Goal: Task Accomplishment & Management: Complete application form

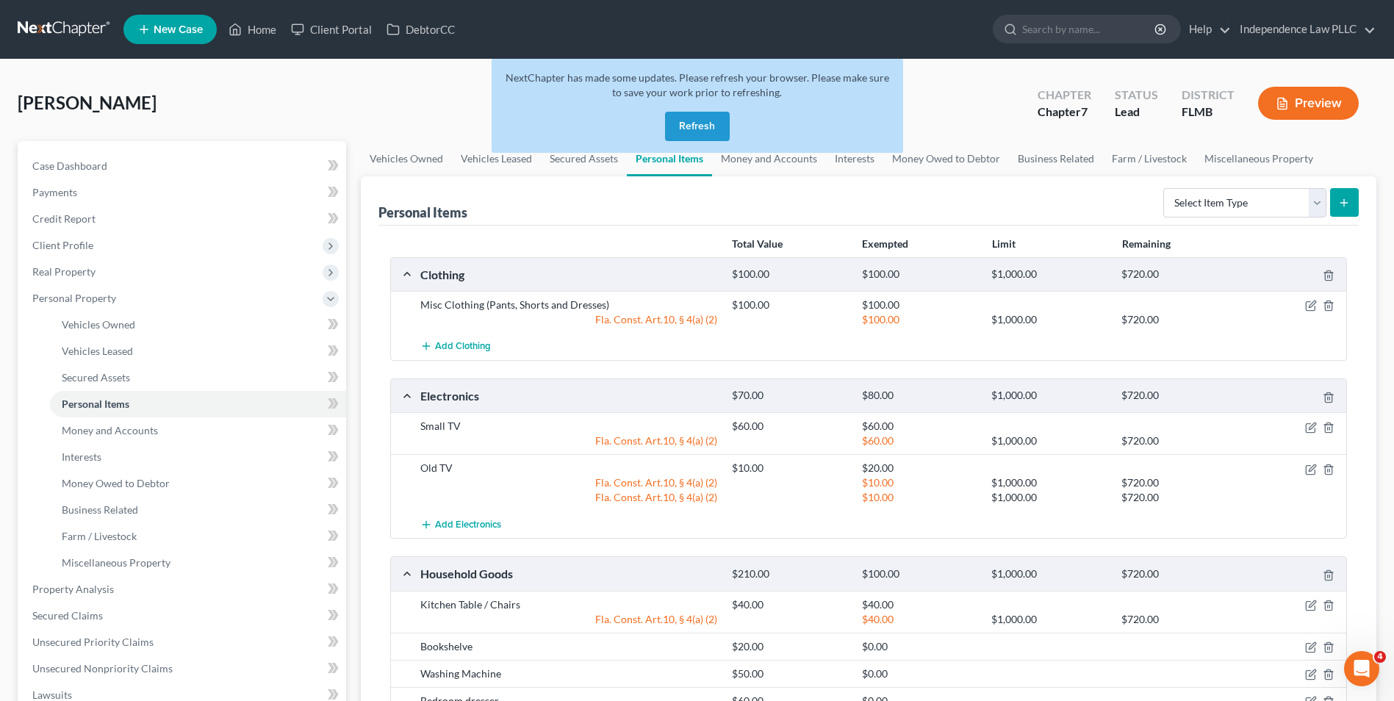
click at [32, 24] on link at bounding box center [65, 29] width 94 height 26
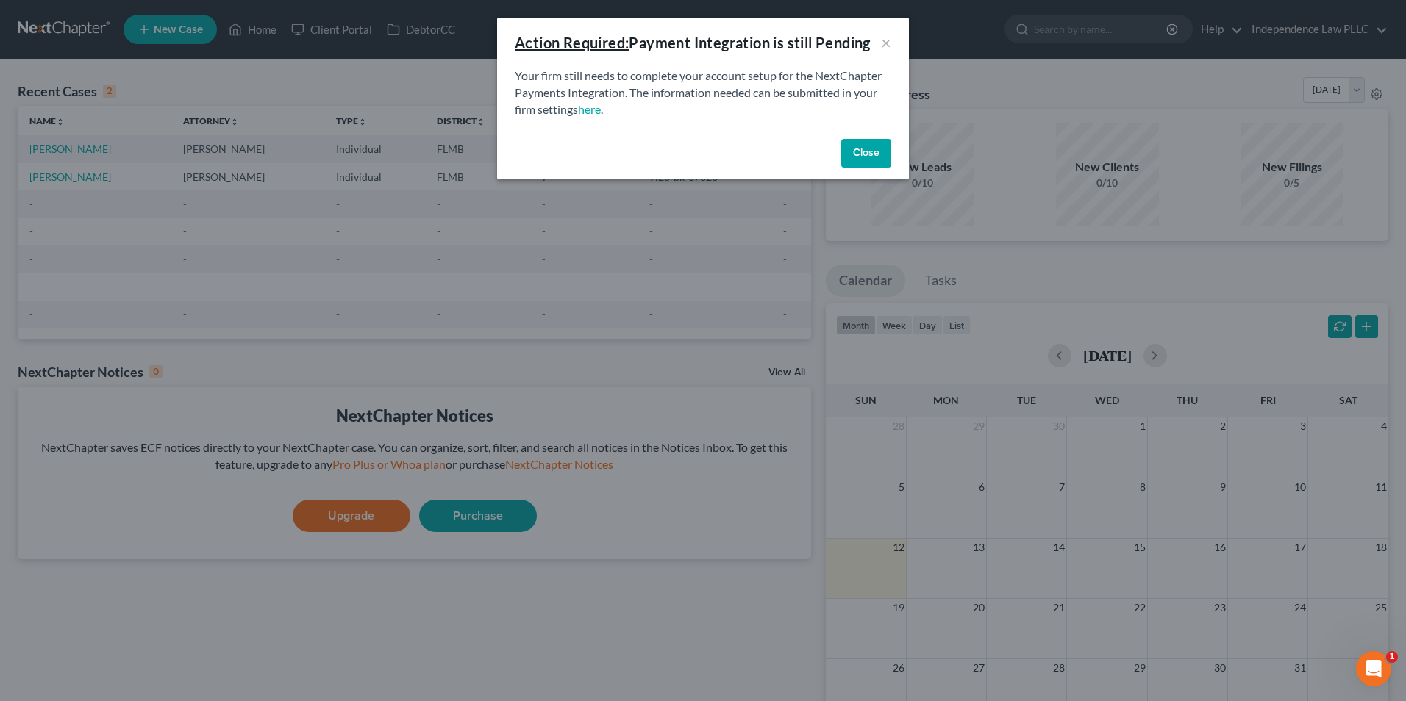
click at [862, 147] on button "Close" at bounding box center [866, 153] width 50 height 29
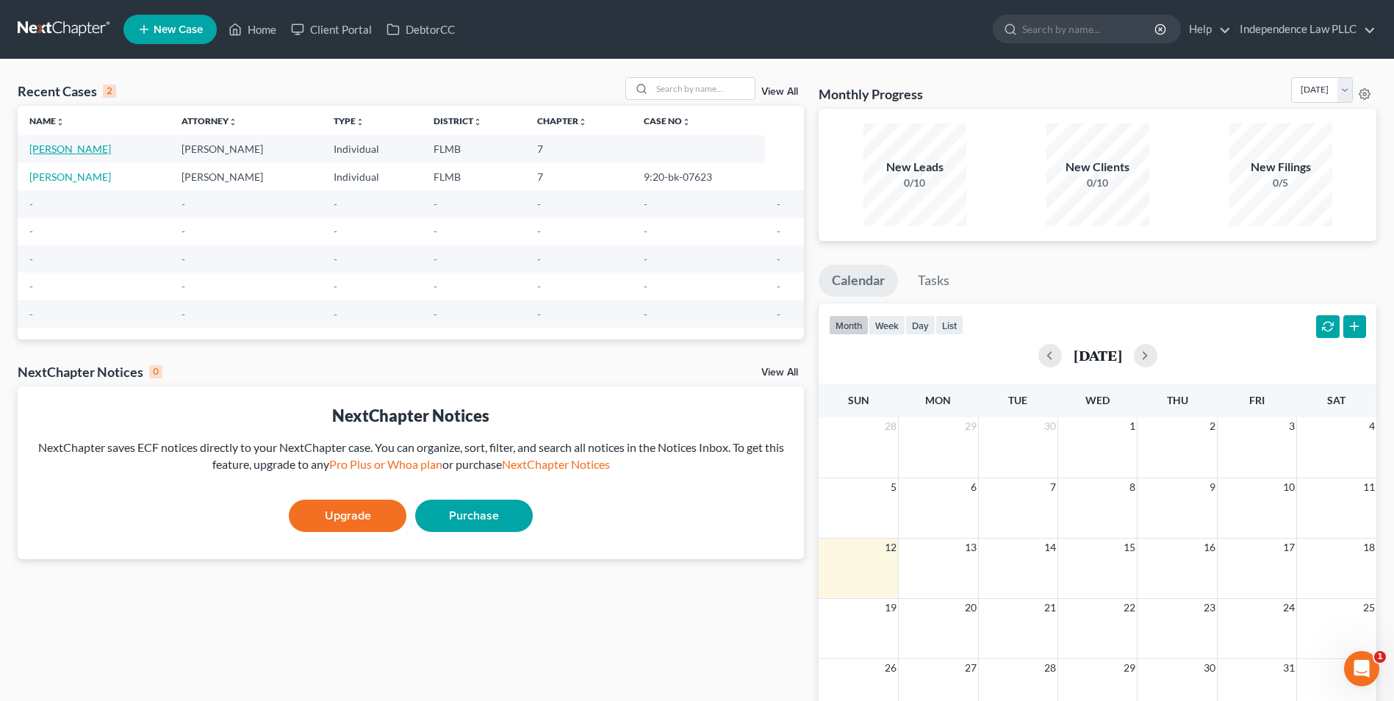
click at [91, 145] on link "[PERSON_NAME]" at bounding box center [70, 149] width 82 height 12
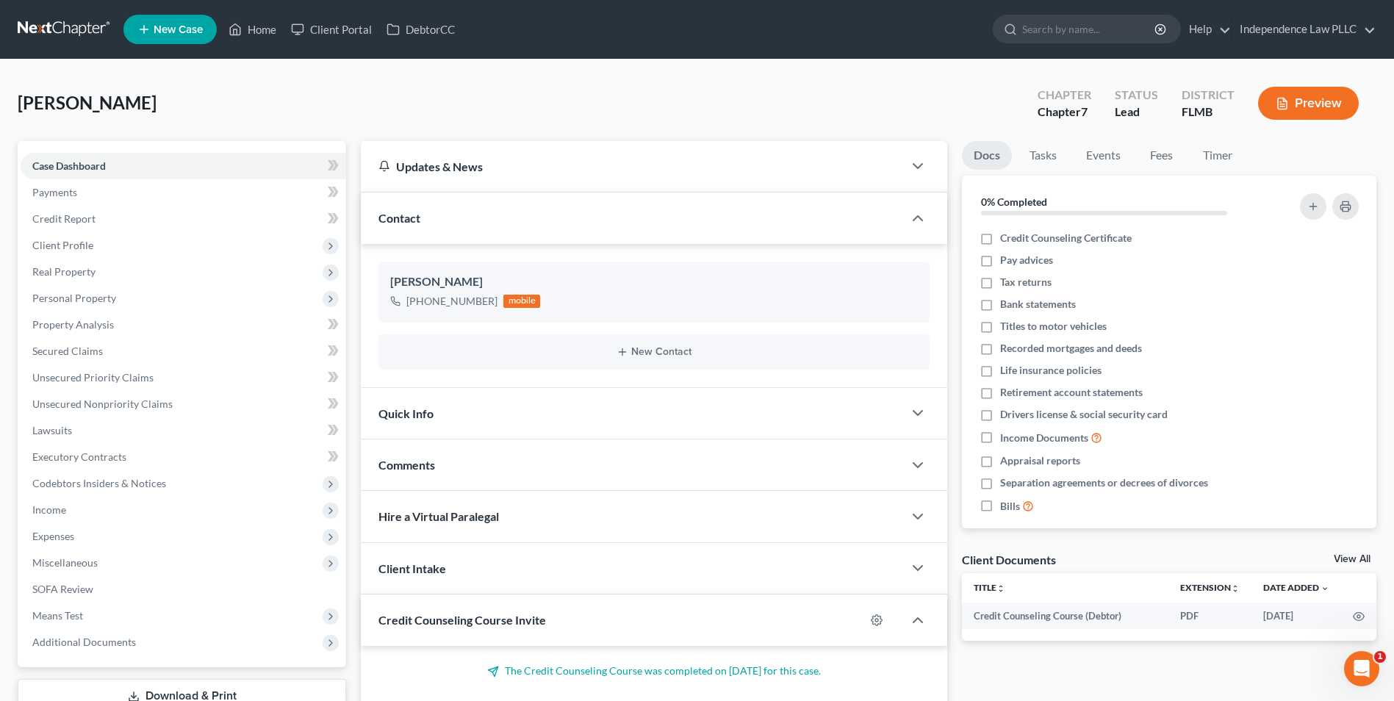
scroll to position [74, 0]
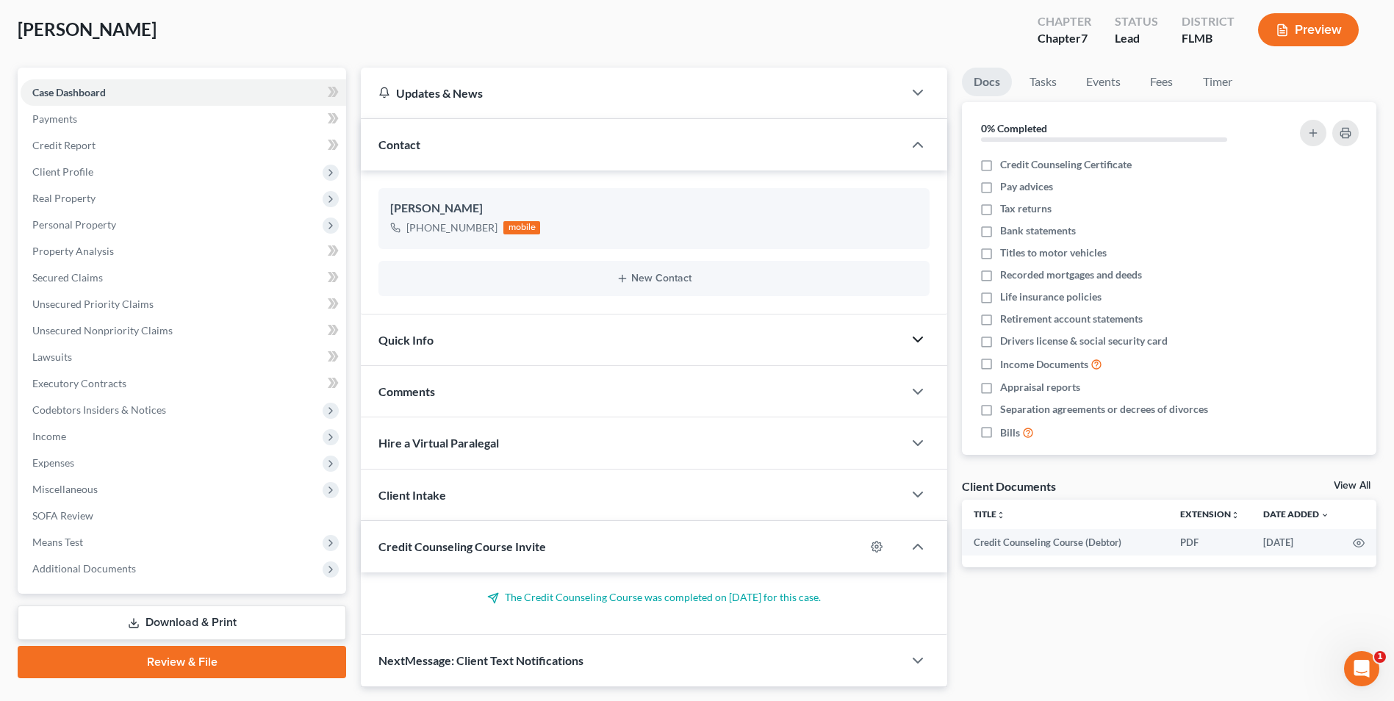
click at [916, 340] on polyline "button" at bounding box center [918, 339] width 9 height 4
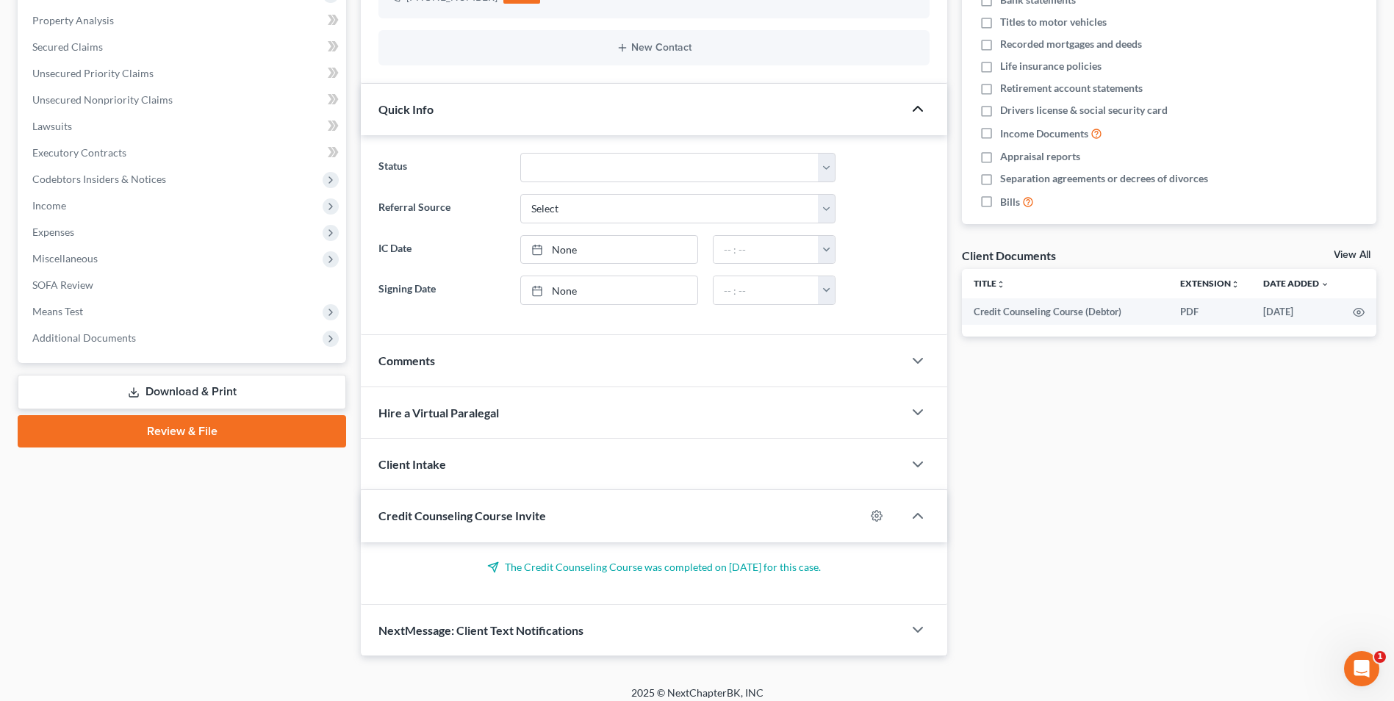
scroll to position [315, 0]
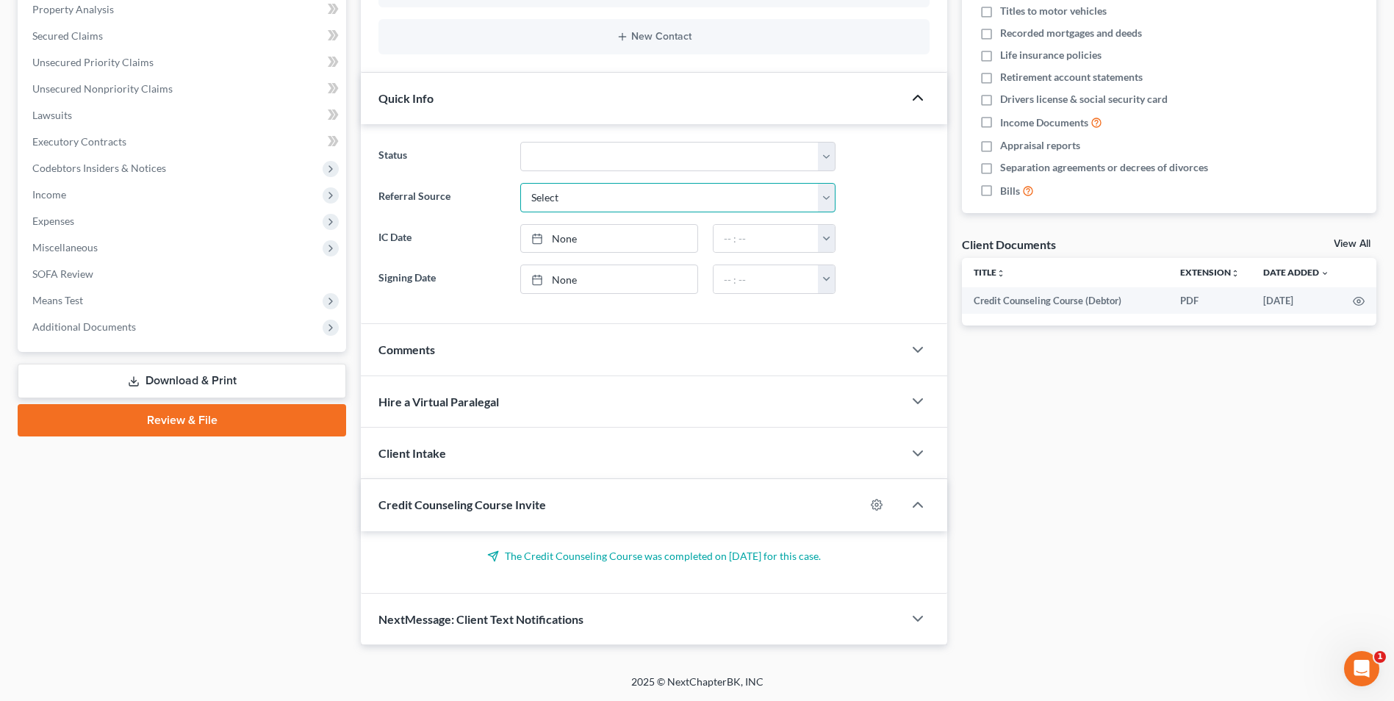
click at [594, 198] on select "Select Word Of Mouth Previous Clients Direct Mail Website Google Search Modern …" at bounding box center [677, 197] width 315 height 29
click at [371, 257] on div "Status Discharged Discharged & Reported Discharge Litigation Dismissal Notice D…" at bounding box center [654, 224] width 587 height 200
click at [600, 278] on link "None" at bounding box center [609, 279] width 176 height 28
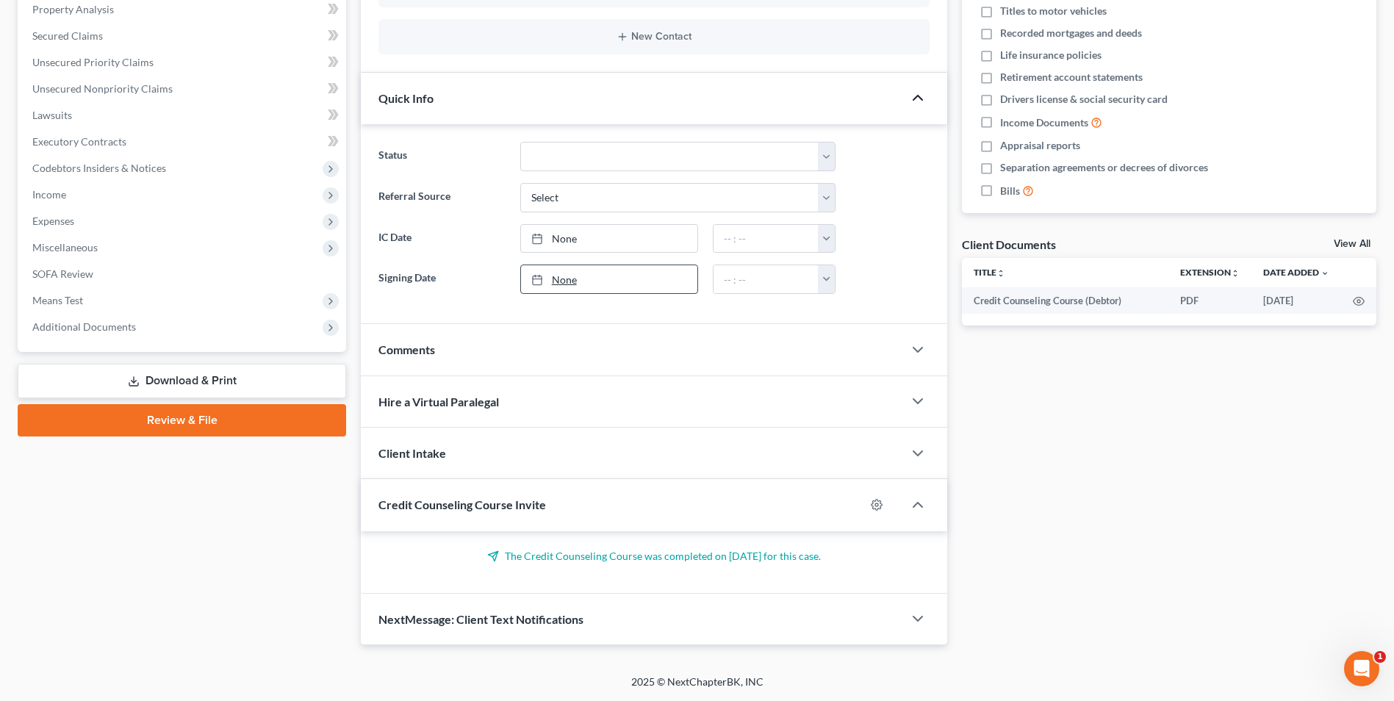
click at [600, 278] on link "None" at bounding box center [609, 279] width 176 height 28
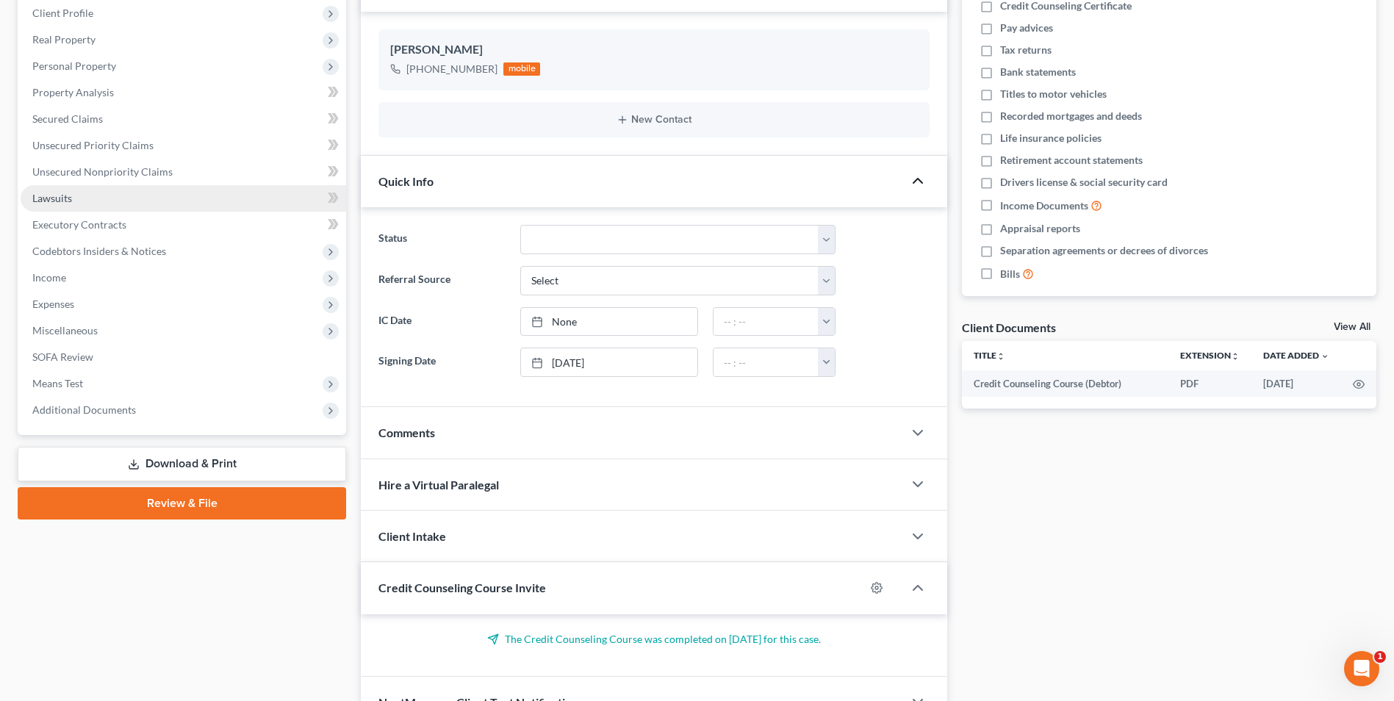
scroll to position [95, 0]
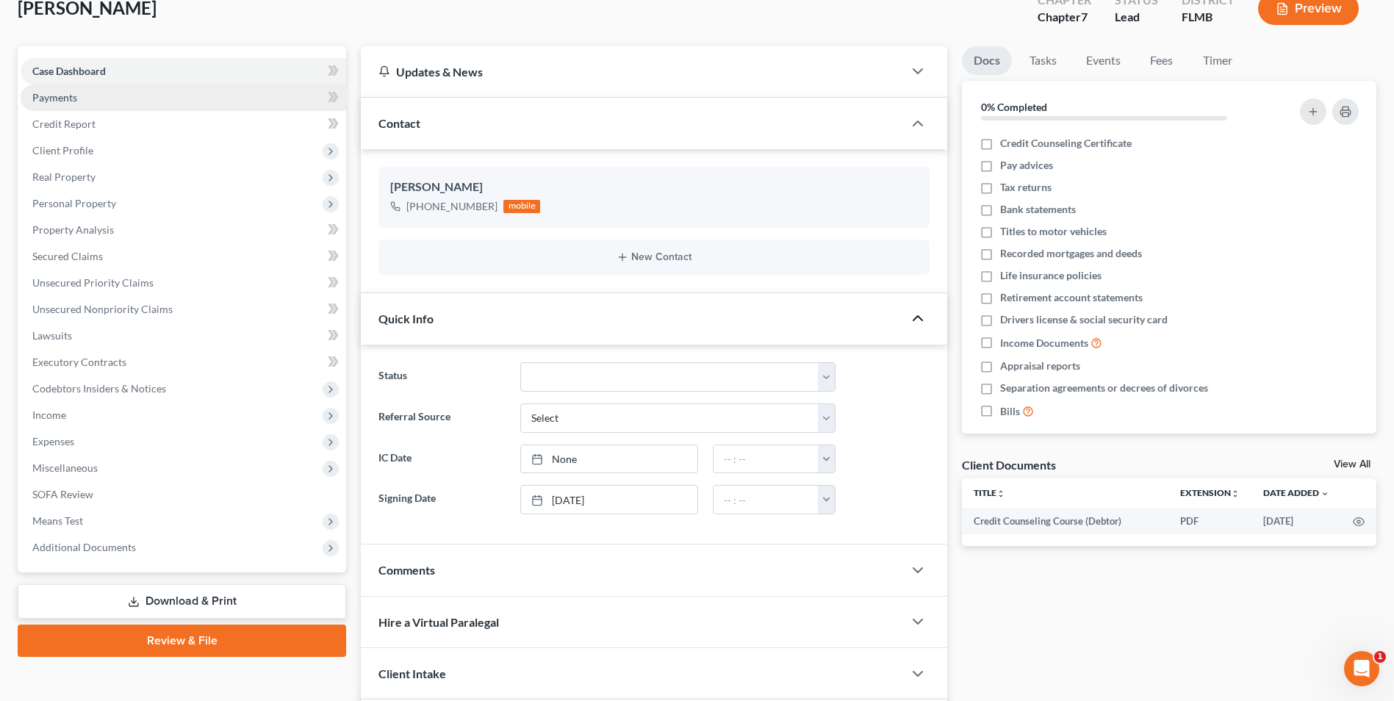
click at [71, 97] on span "Payments" at bounding box center [54, 97] width 45 height 12
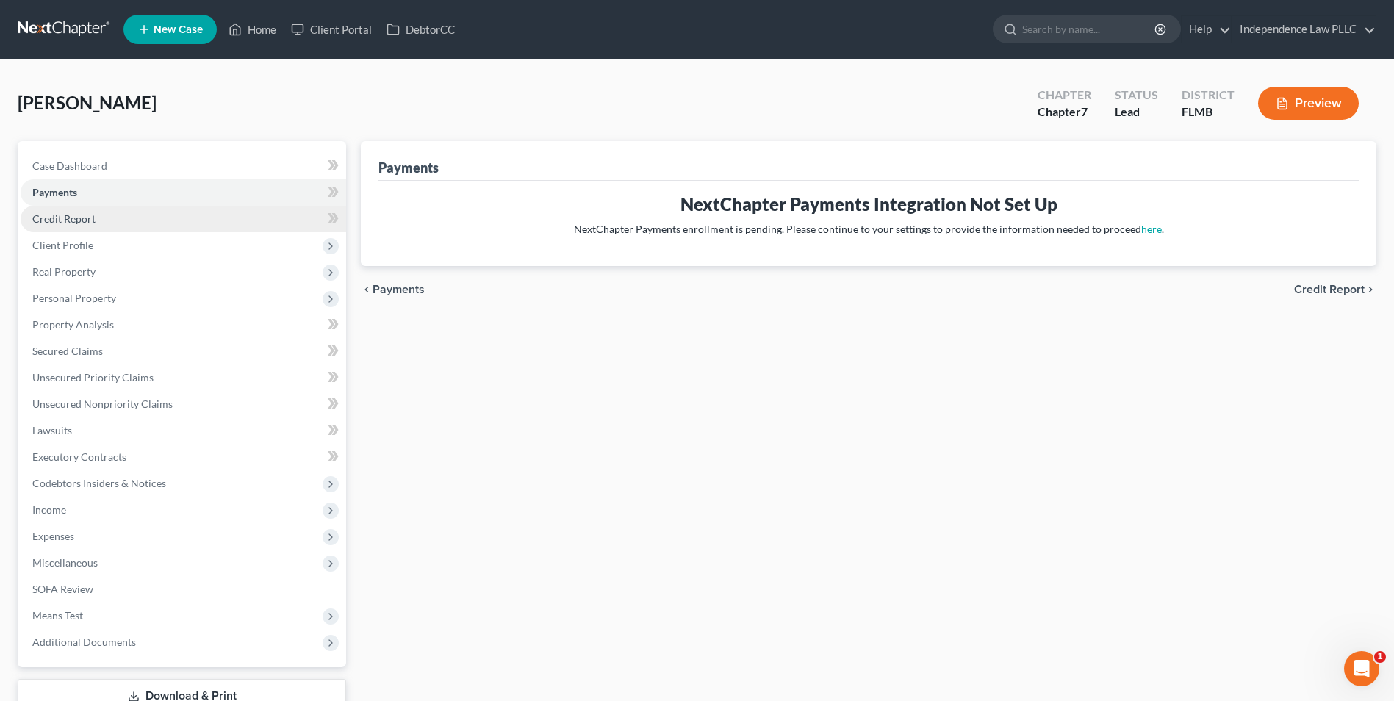
click at [48, 226] on link "Credit Report" at bounding box center [184, 219] width 326 height 26
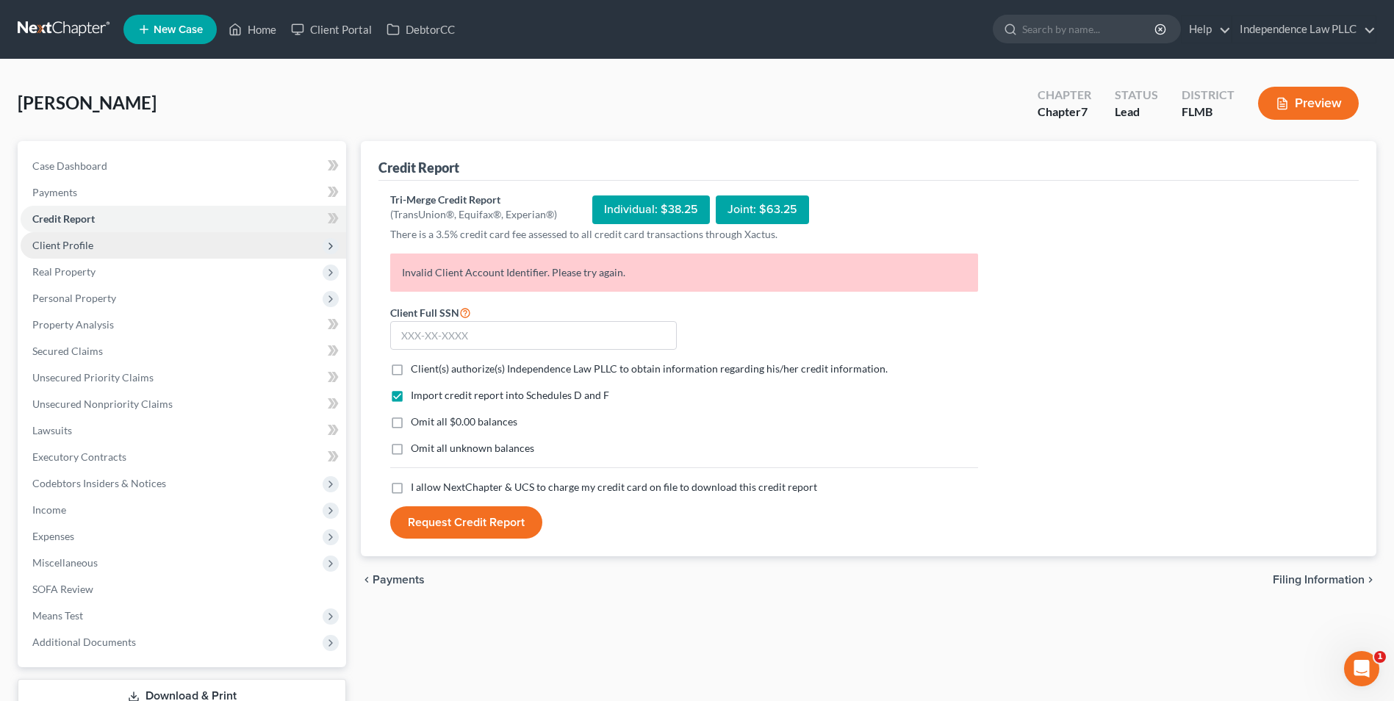
click at [76, 245] on span "Client Profile" at bounding box center [62, 245] width 61 height 12
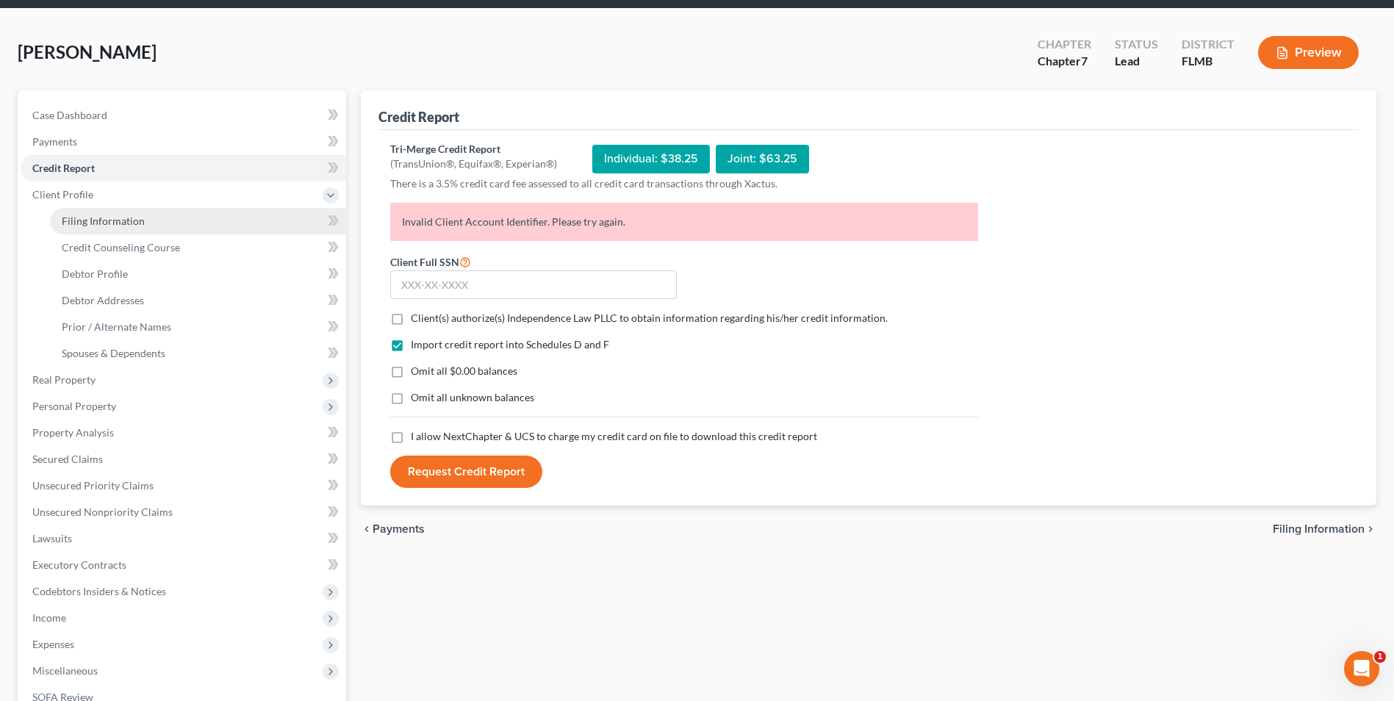
scroll to position [74, 0]
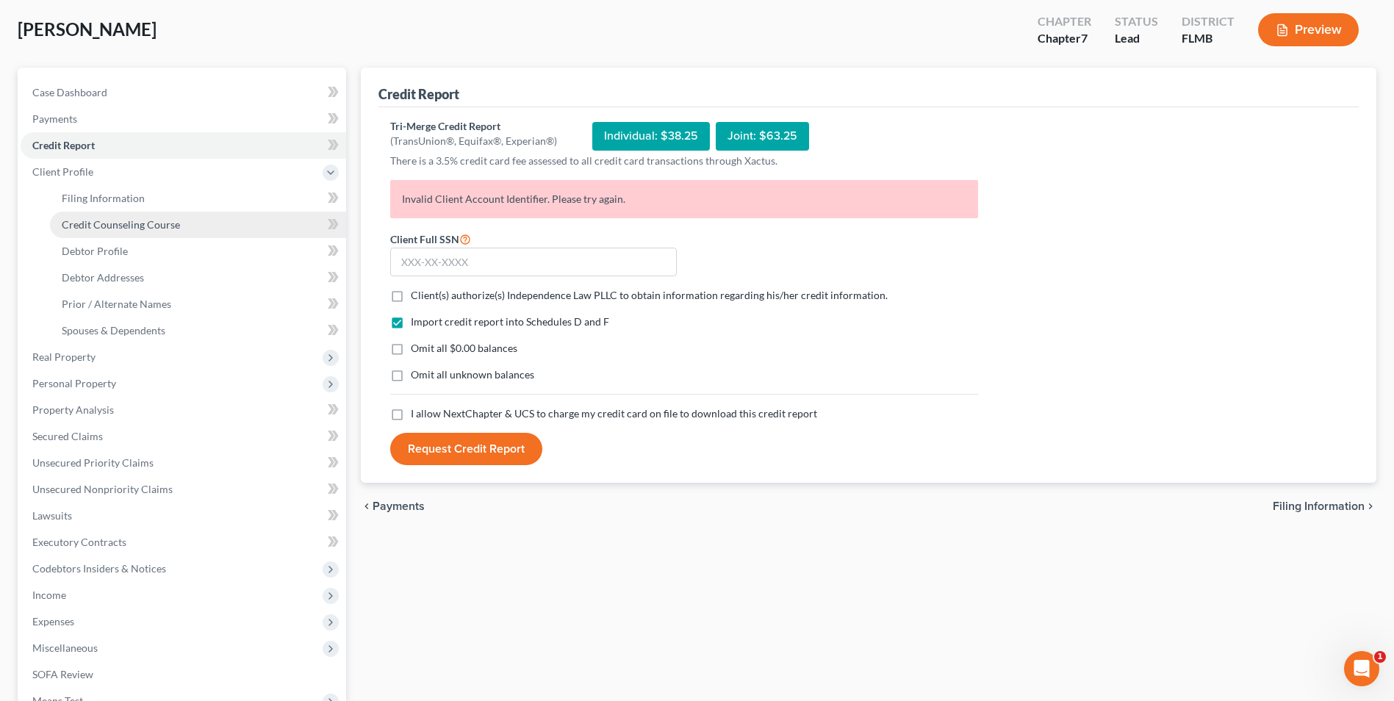
click at [125, 232] on link "Credit Counseling Course" at bounding box center [198, 225] width 296 height 26
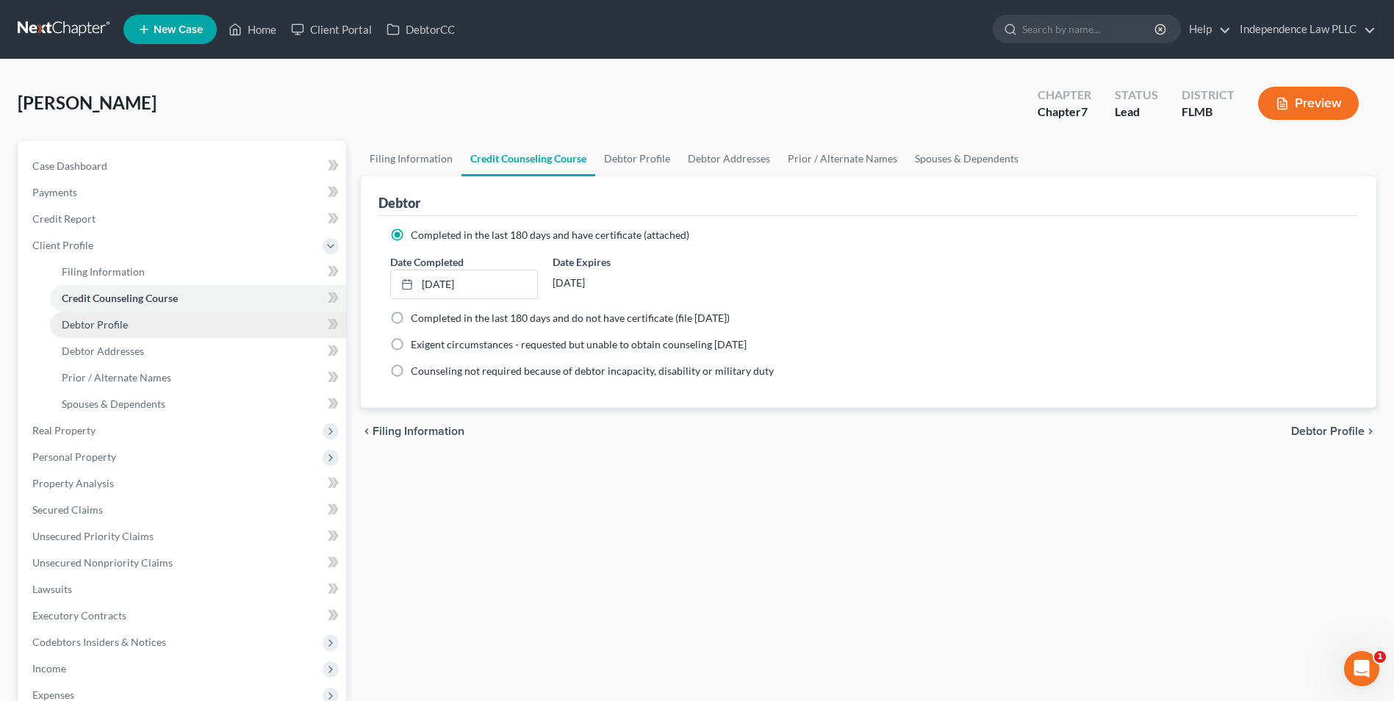
click at [110, 326] on span "Debtor Profile" at bounding box center [95, 324] width 66 height 12
select select "0"
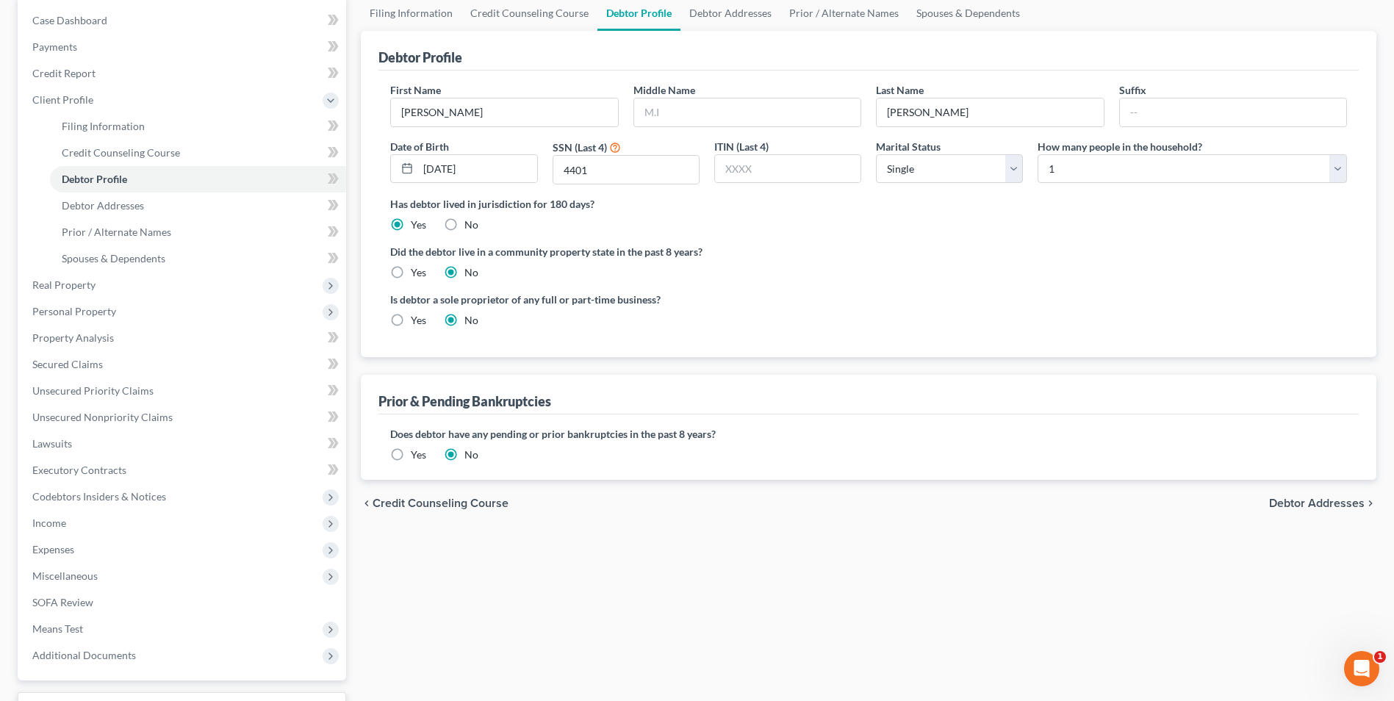
scroll to position [118, 0]
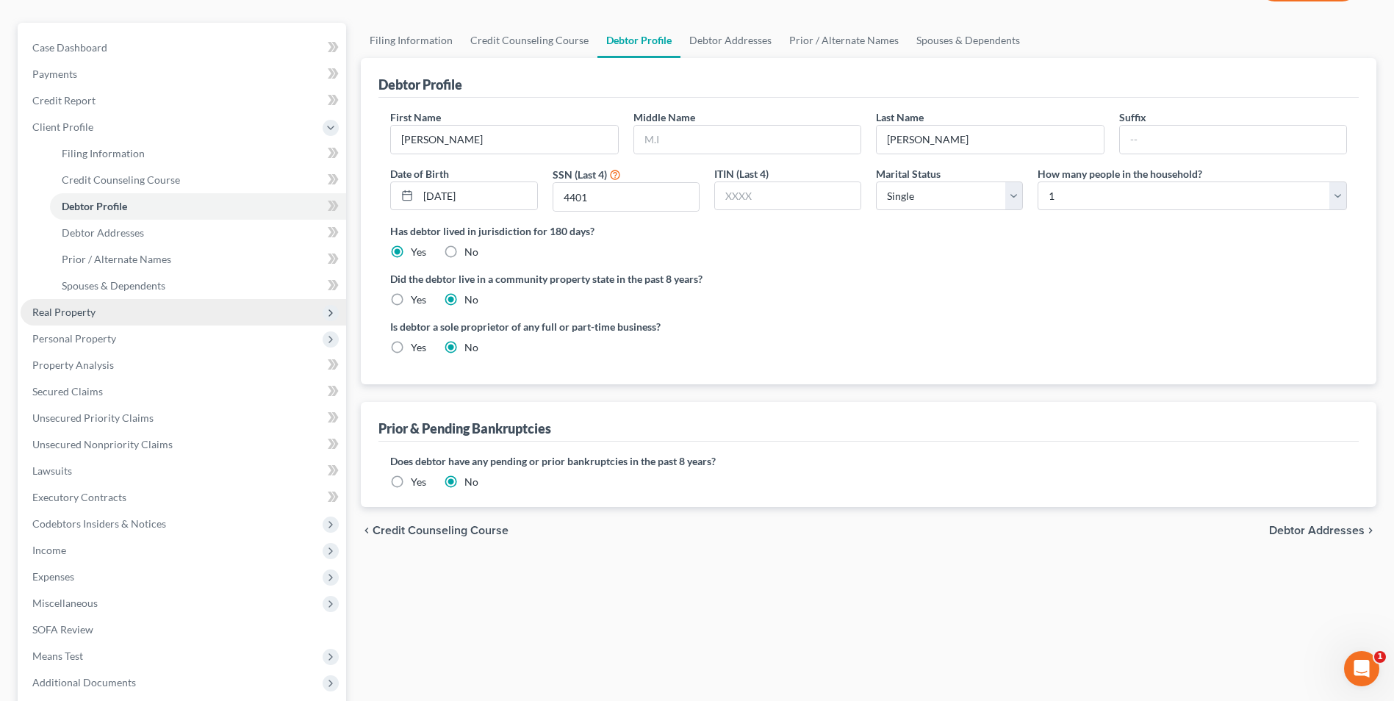
click at [74, 314] on span "Real Property" at bounding box center [63, 312] width 63 height 12
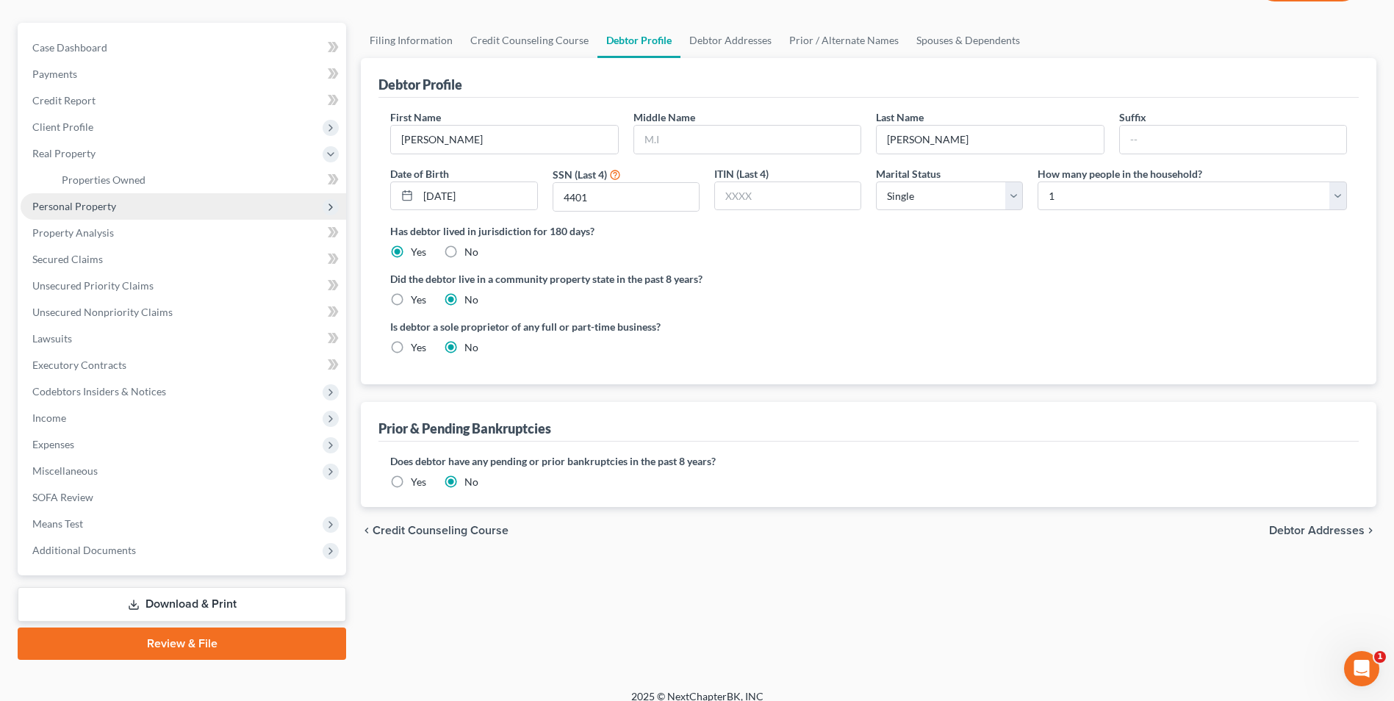
click at [98, 210] on span "Personal Property" at bounding box center [74, 206] width 84 height 12
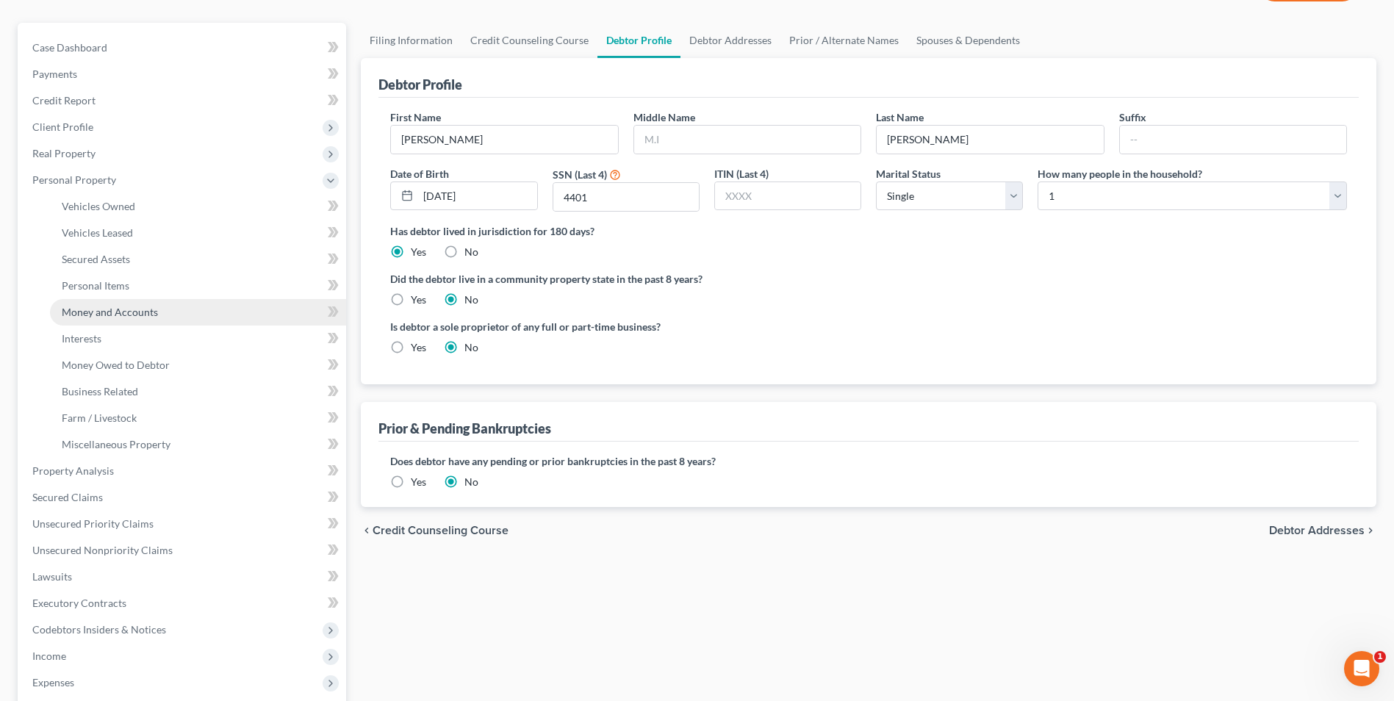
click at [98, 316] on span "Money and Accounts" at bounding box center [110, 312] width 96 height 12
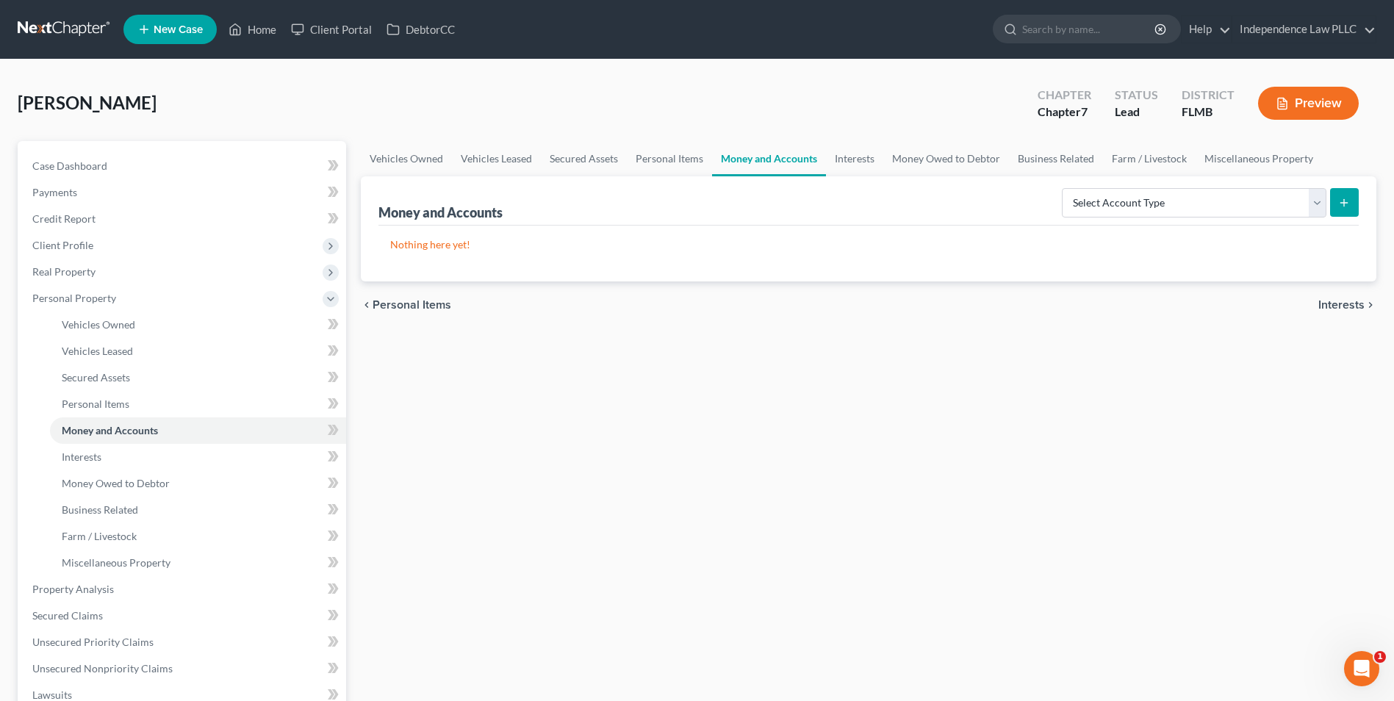
click at [1092, 186] on div "Select Account Type Brokerage Cash on Hand Certificates of Deposit Checking Acc…" at bounding box center [1207, 201] width 303 height 39
click at [1089, 199] on select "Select Account Type Brokerage Cash on Hand Certificates of Deposit Checking Acc…" at bounding box center [1194, 202] width 265 height 29
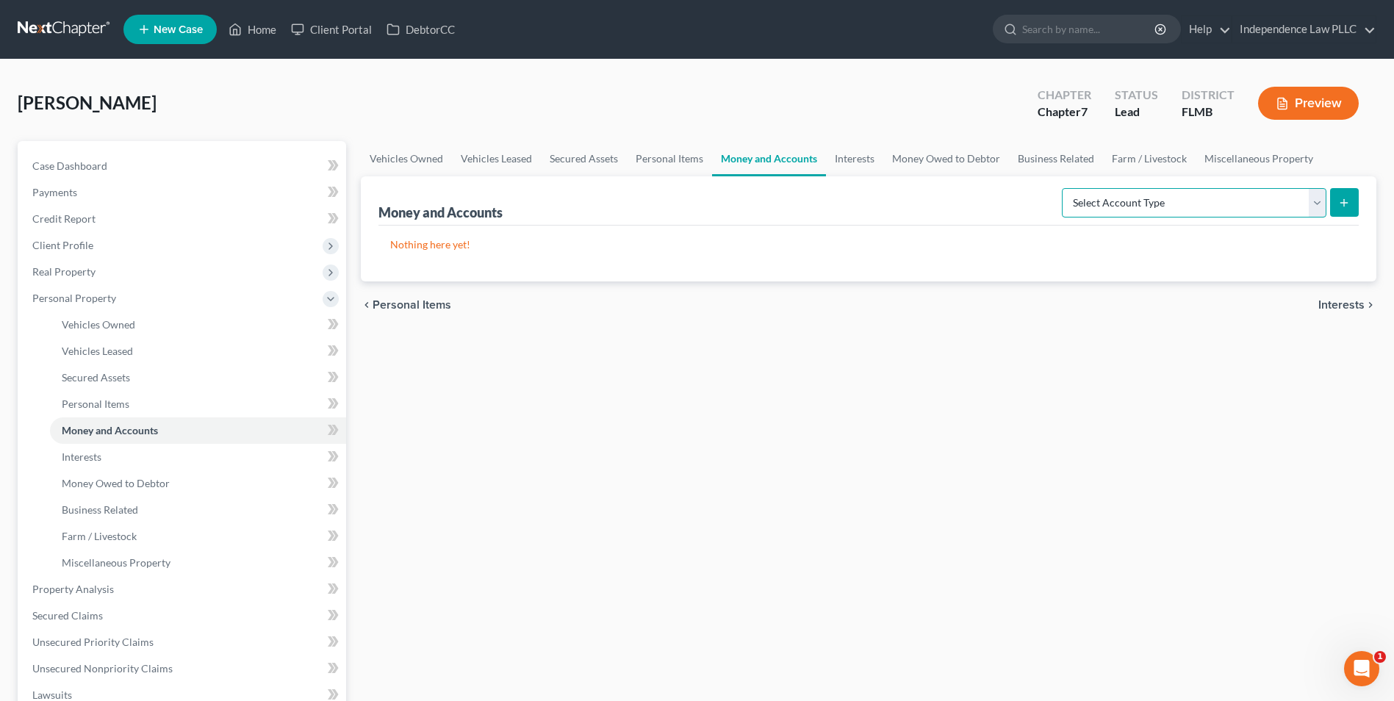
click at [1086, 201] on select "Select Account Type Brokerage Cash on Hand Certificates of Deposit Checking Acc…" at bounding box center [1194, 202] width 265 height 29
click at [1211, 213] on select "Select Account Type Brokerage Cash on Hand Certificates of Deposit Checking Acc…" at bounding box center [1194, 202] width 265 height 29
click at [1211, 208] on select "Select Account Type Brokerage Cash on Hand Certificates of Deposit Checking Acc…" at bounding box center [1194, 202] width 265 height 29
